Goal: Task Accomplishment & Management: Use online tool/utility

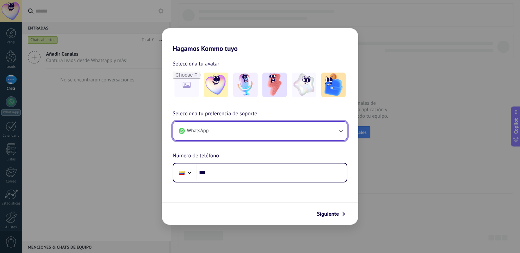
click at [322, 129] on button "WhatsApp" at bounding box center [259, 131] width 173 height 18
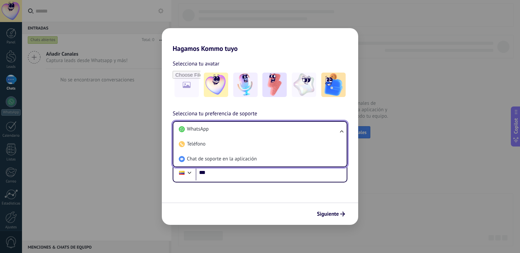
click at [322, 129] on li "WhatsApp" at bounding box center [258, 129] width 165 height 15
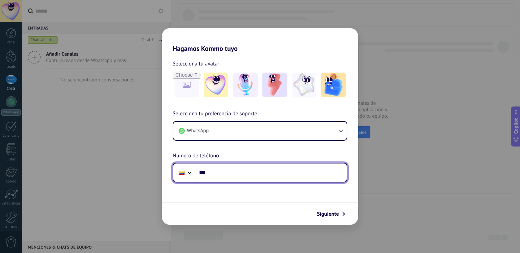
click at [238, 166] on input "***" at bounding box center [271, 173] width 151 height 16
type input "**********"
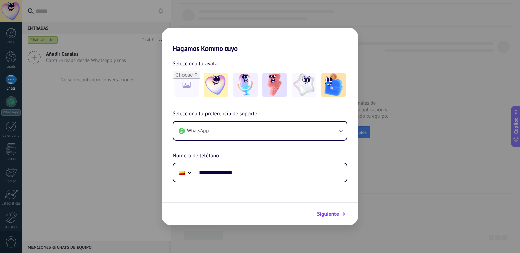
click at [324, 212] on span "Siguiente" at bounding box center [328, 213] width 22 height 5
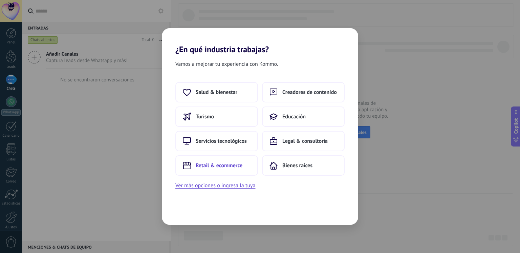
click at [227, 168] on span "Retail & ecommerce" at bounding box center [219, 165] width 47 height 7
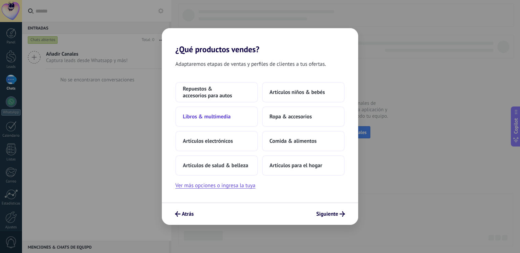
click at [209, 119] on span "Libros & multimedia" at bounding box center [207, 116] width 48 height 7
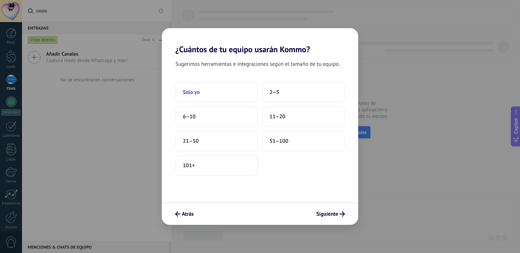
click at [215, 89] on button "Solo yo" at bounding box center [216, 92] width 83 height 20
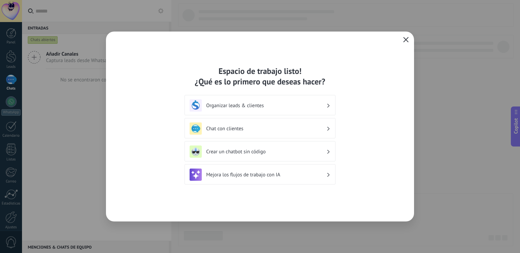
click at [407, 42] on icon "button" at bounding box center [405, 39] width 5 height 5
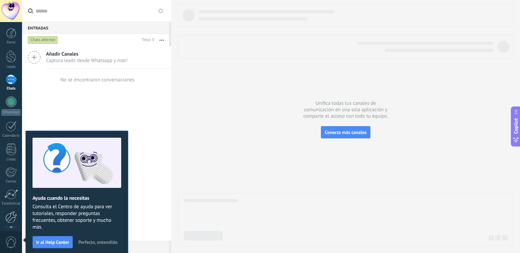
click at [8, 213] on div at bounding box center [11, 217] width 12 height 12
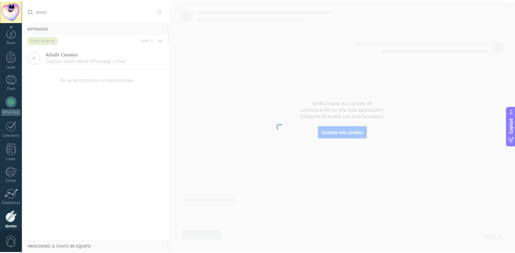
scroll to position [28, 0]
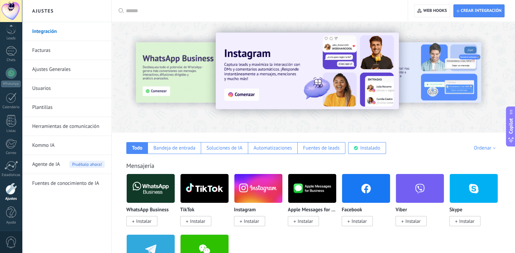
click at [62, 30] on link "Integración" at bounding box center [68, 31] width 72 height 19
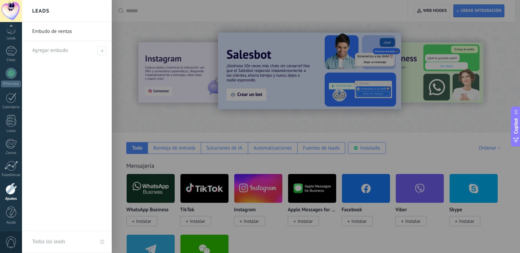
drag, startPoint x: 517, startPoint y: 23, endPoint x: 511, endPoint y: 62, distance: 39.3
click at [511, 62] on div at bounding box center [282, 126] width 520 height 253
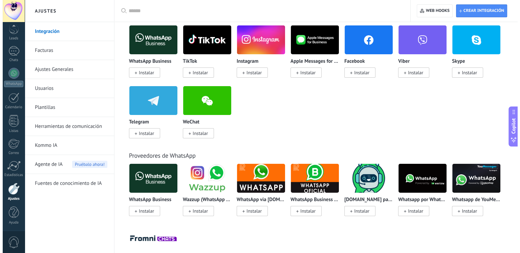
scroll to position [152, 0]
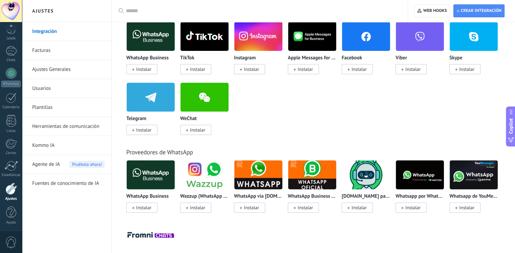
click at [133, 69] on rect at bounding box center [133, 69] width 0 height 2
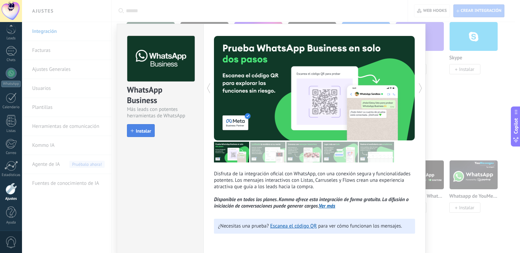
click at [140, 130] on span "Instalar" at bounding box center [143, 130] width 15 height 5
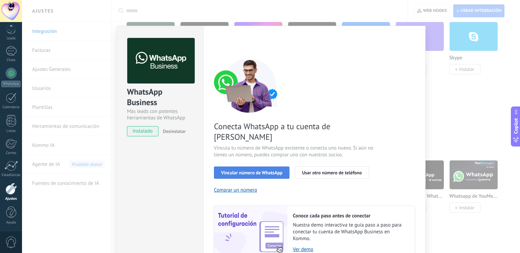
click at [246, 170] on span "Vincular número de WhatsApp" at bounding box center [251, 172] width 61 height 5
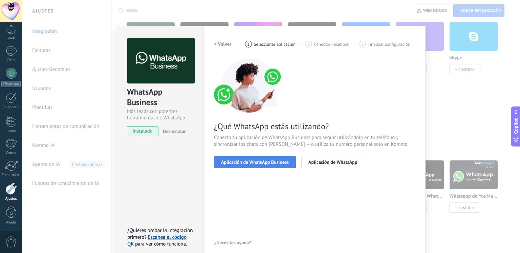
click at [237, 163] on span "Aplicación de WhatsApp Business" at bounding box center [255, 162] width 68 height 5
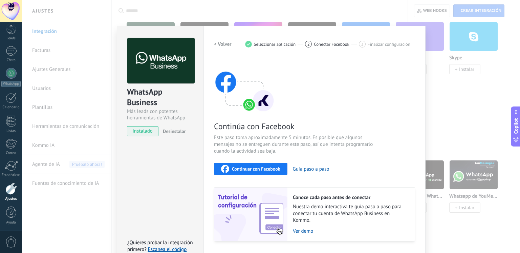
click at [253, 168] on span "Continuar con Facebook" at bounding box center [256, 168] width 48 height 5
